Goal: Navigation & Orientation: Find specific page/section

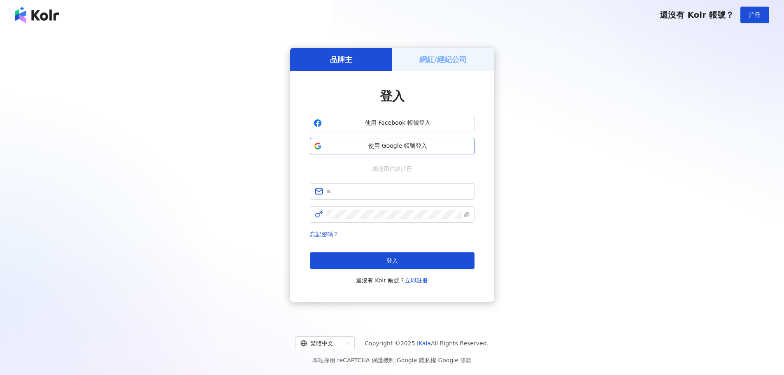
click at [395, 139] on button "使用 Google 帳號登入" at bounding box center [392, 146] width 165 height 16
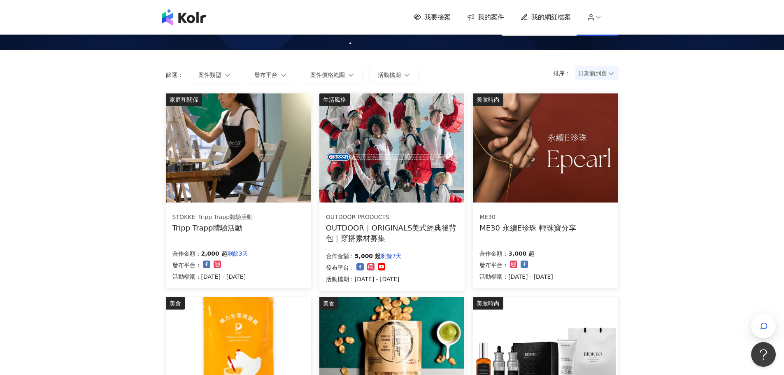
scroll to position [123, 0]
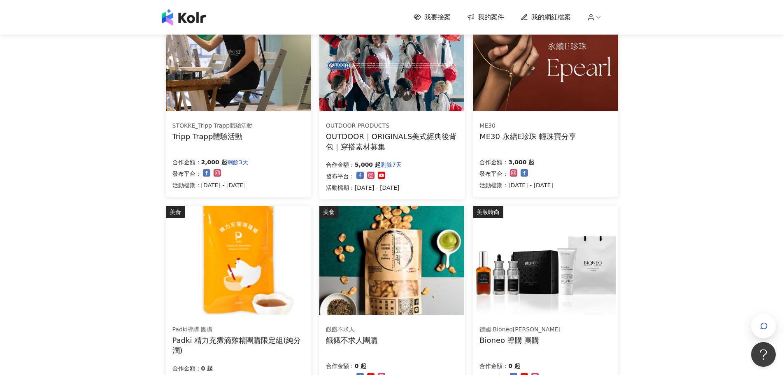
click at [267, 128] on div "STOKKE_Tripp Trapp體驗活動 Tripp Trapp體驗活動" at bounding box center [238, 131] width 132 height 21
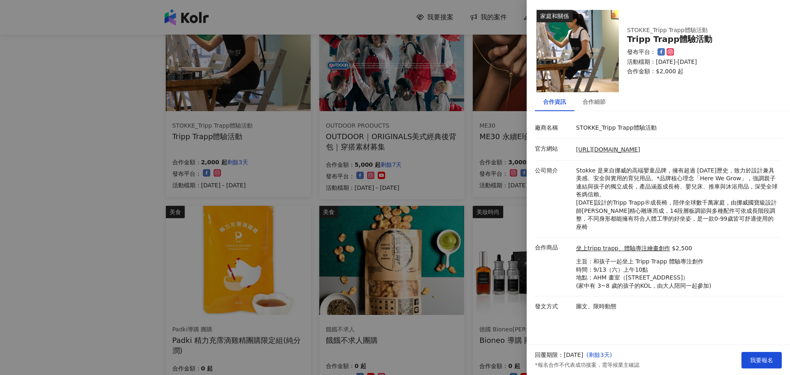
click at [97, 188] on div at bounding box center [395, 187] width 790 height 375
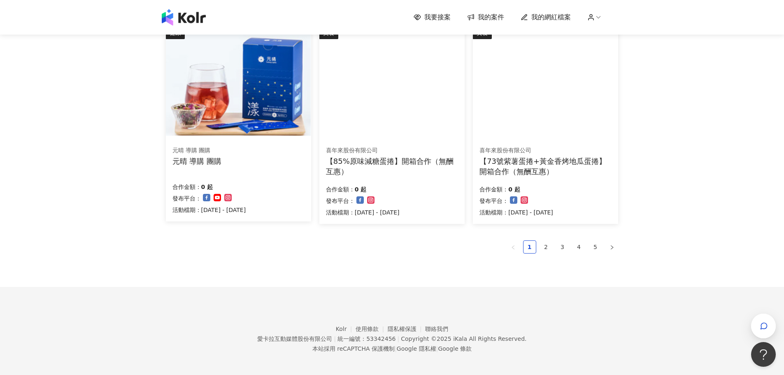
scroll to position [508, 0]
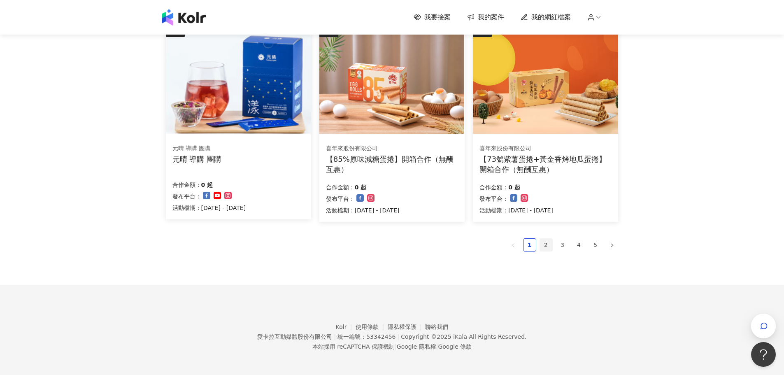
click at [545, 242] on link "2" at bounding box center [546, 245] width 12 height 12
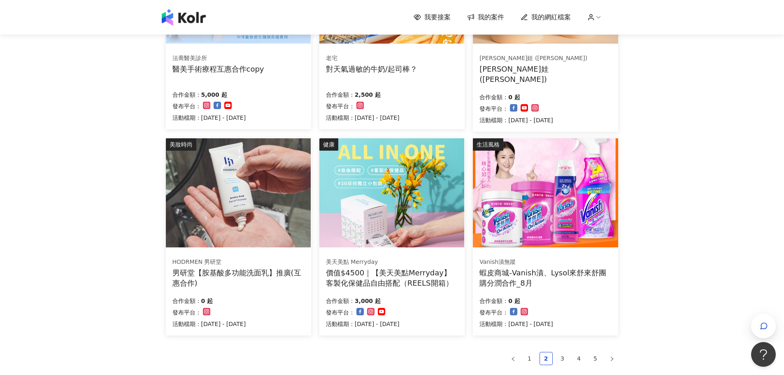
scroll to position [506, 0]
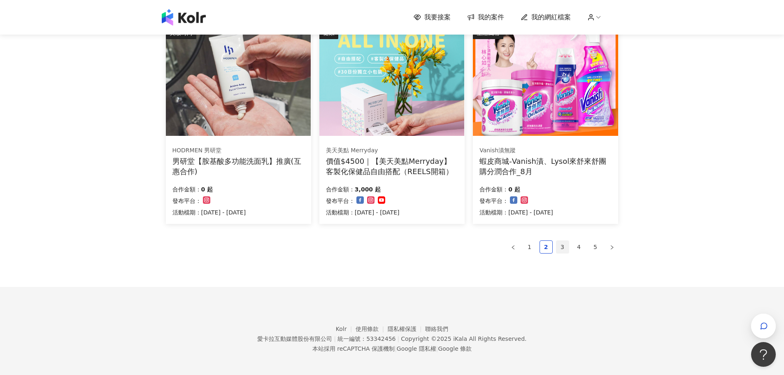
click at [558, 241] on link "3" at bounding box center [562, 247] width 12 height 12
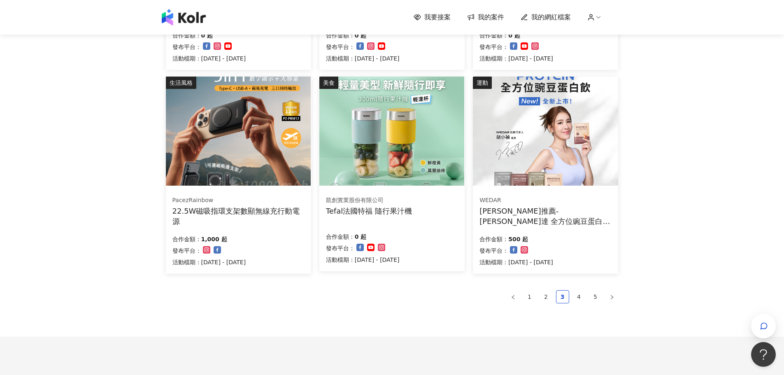
scroll to position [508, 0]
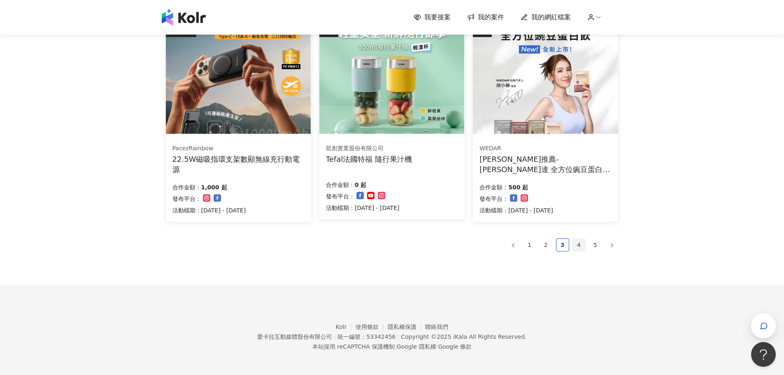
click at [578, 243] on link "4" at bounding box center [579, 245] width 12 height 12
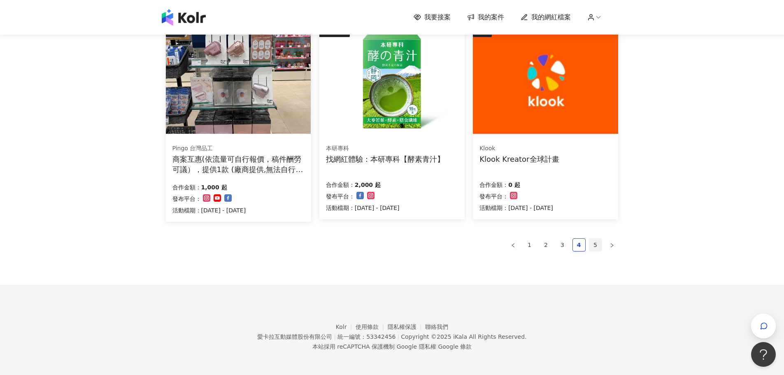
click at [597, 244] on link "5" at bounding box center [595, 245] width 12 height 12
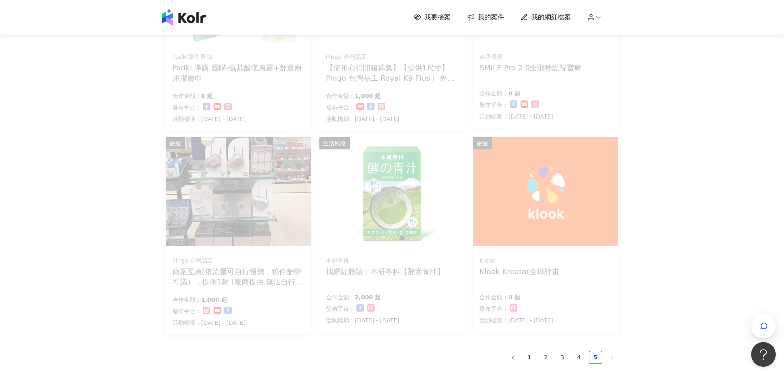
scroll to position [385, 0]
